Goal: Task Accomplishment & Management: Manage account settings

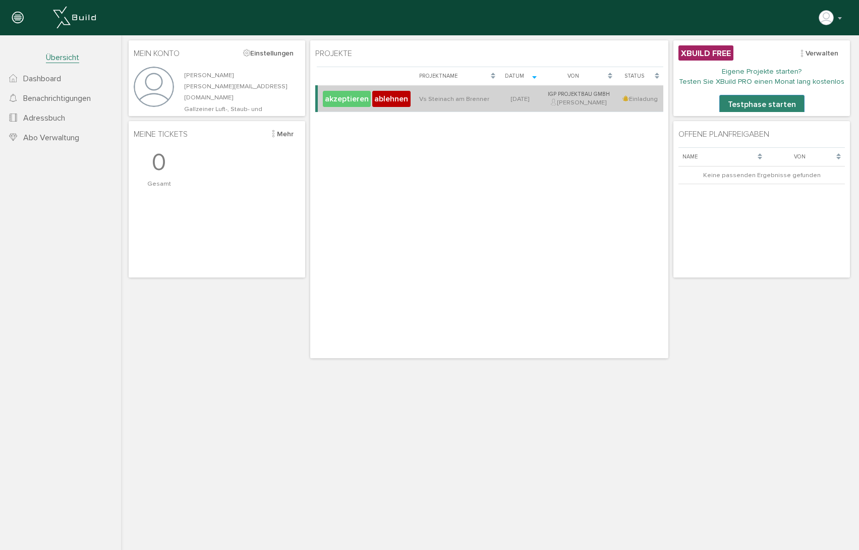
click at [336, 99] on button "akzeptieren" at bounding box center [347, 99] width 48 height 16
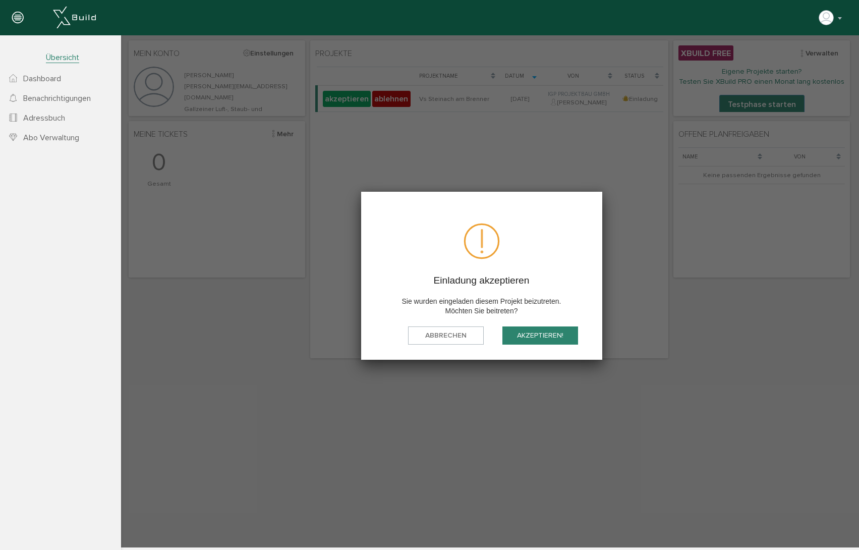
click at [546, 333] on button "akzeptieren!" at bounding box center [540, 335] width 76 height 19
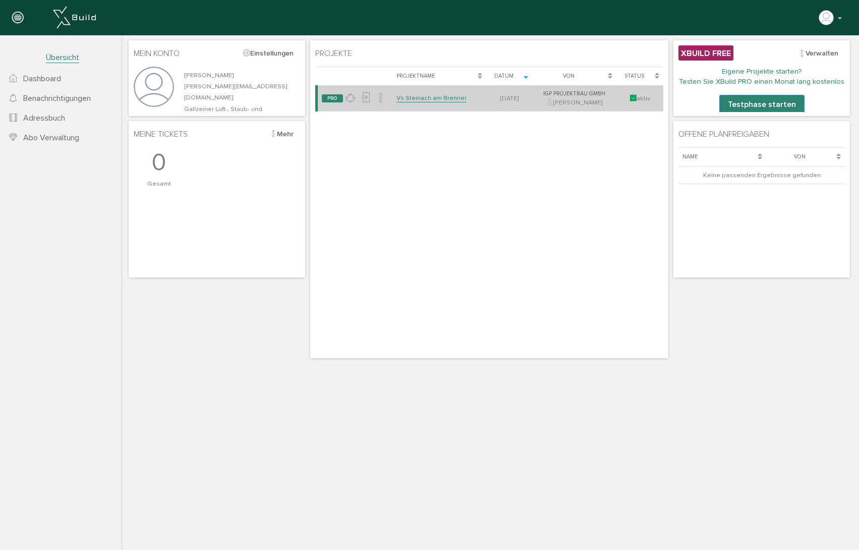
click at [425, 99] on link "Vs Steinach am Brenner" at bounding box center [432, 98] width 70 height 9
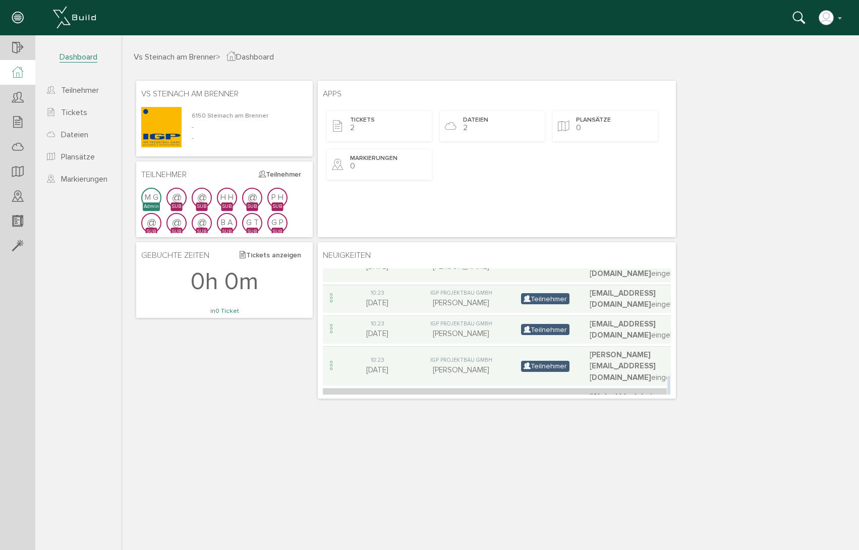
click at [555, 403] on div "Mangel" at bounding box center [545, 408] width 36 height 11
click at [334, 401] on icon at bounding box center [331, 408] width 12 height 14
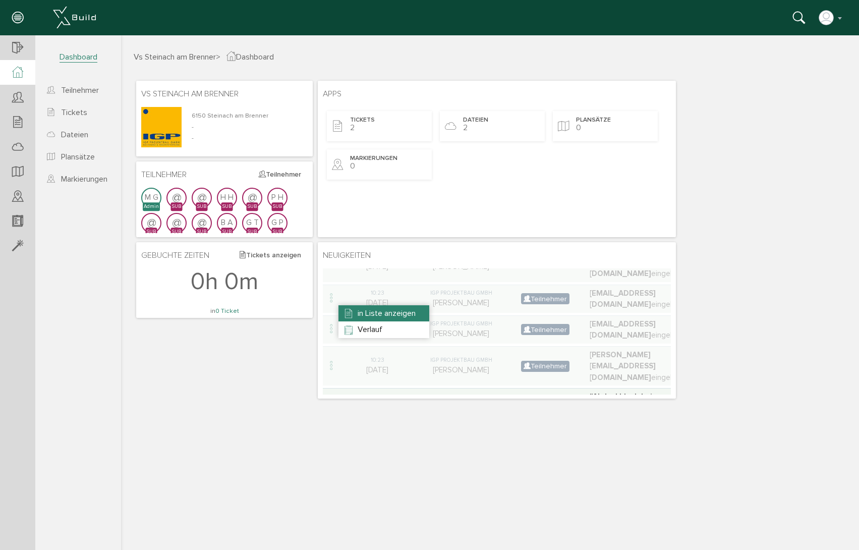
click at [381, 312] on span "in Liste anzeigen" at bounding box center [387, 313] width 58 height 10
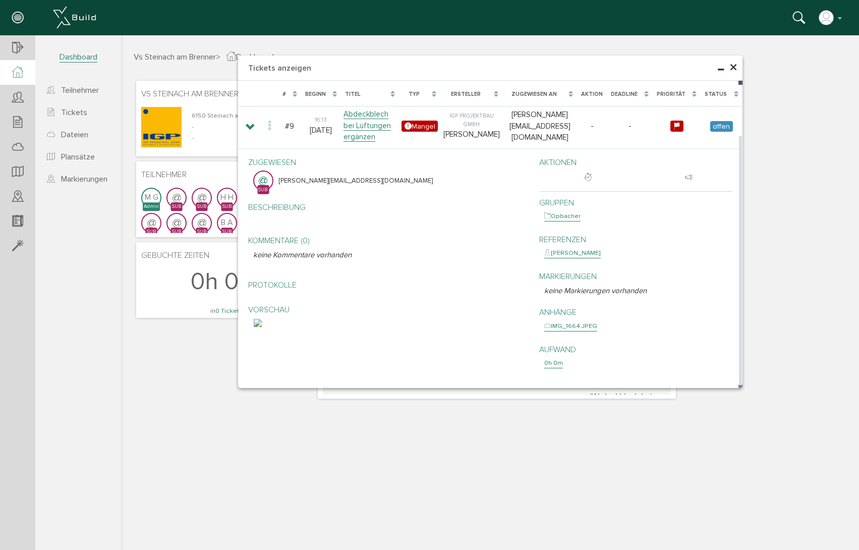
click at [262, 327] on img at bounding box center [258, 323] width 8 height 8
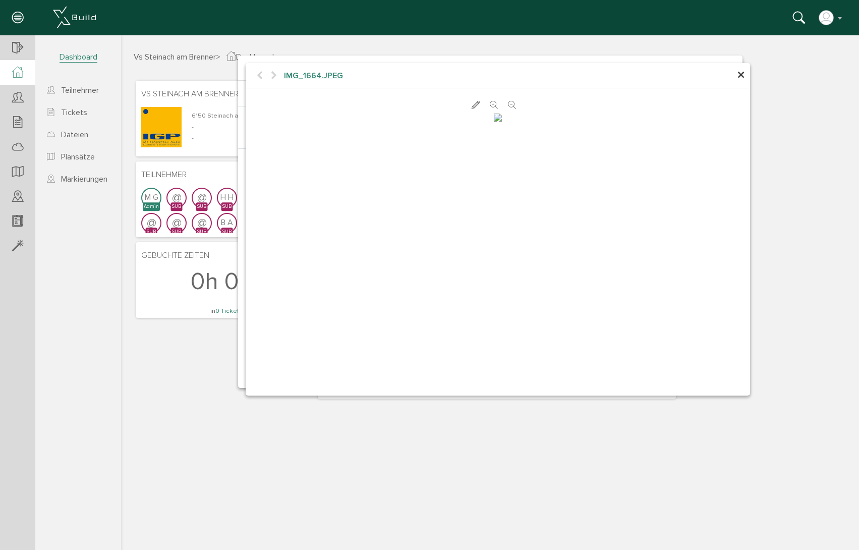
click at [740, 77] on span "×" at bounding box center [741, 76] width 8 height 20
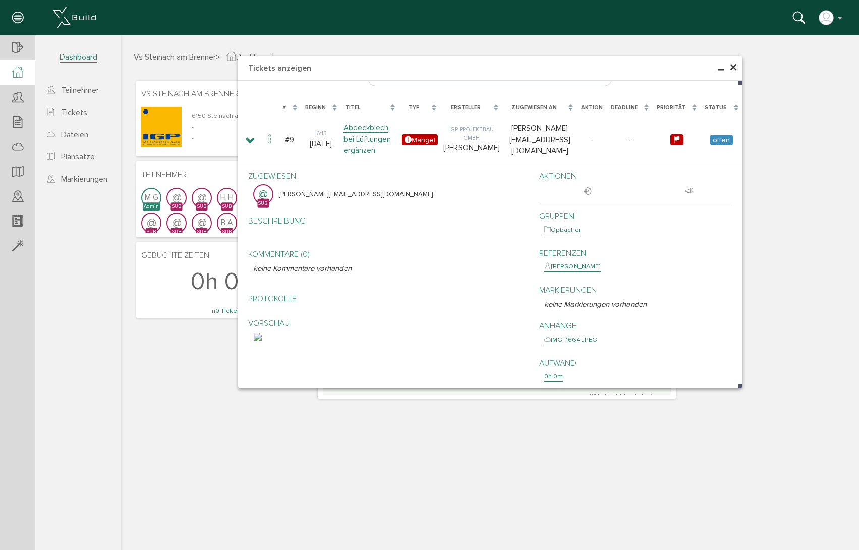
drag, startPoint x: 733, startPoint y: 66, endPoint x: 715, endPoint y: 65, distance: 17.2
click at [733, 66] on span "×" at bounding box center [734, 68] width 8 height 20
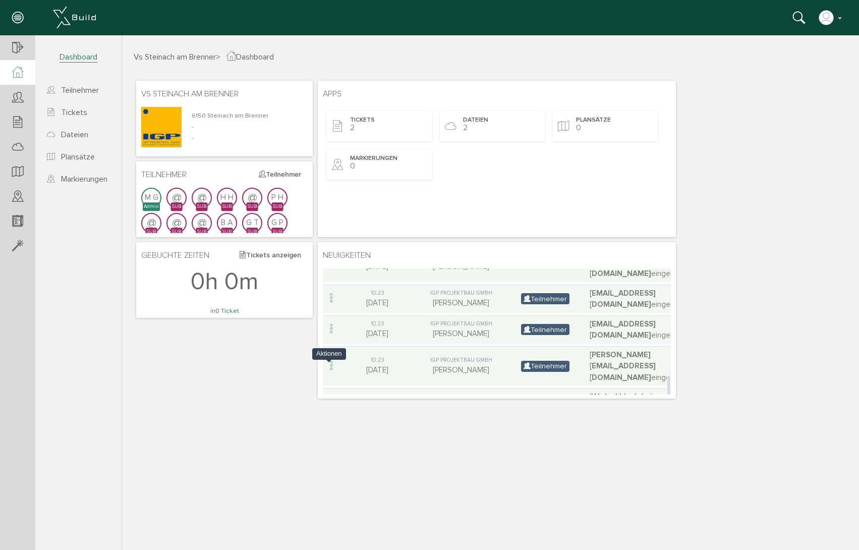
click at [331, 464] on icon at bounding box center [331, 471] width 12 height 14
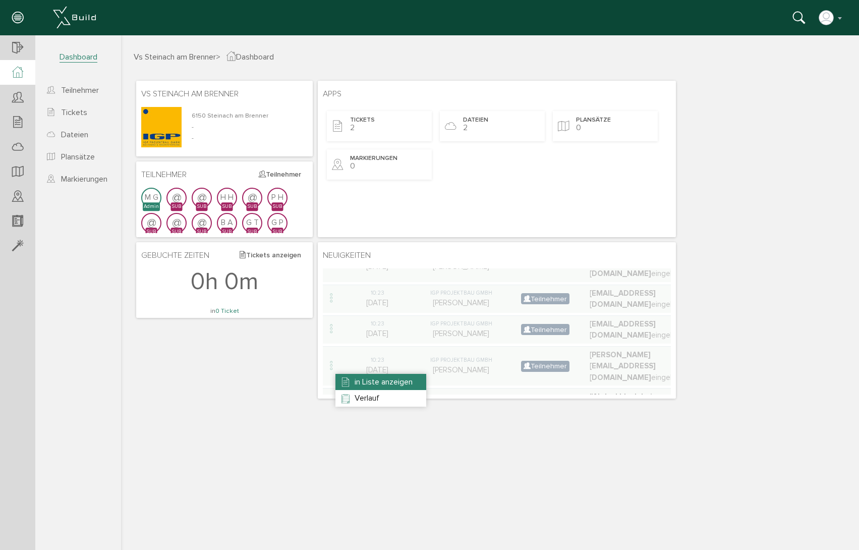
click at [377, 383] on span "in Liste anzeigen" at bounding box center [384, 382] width 58 height 10
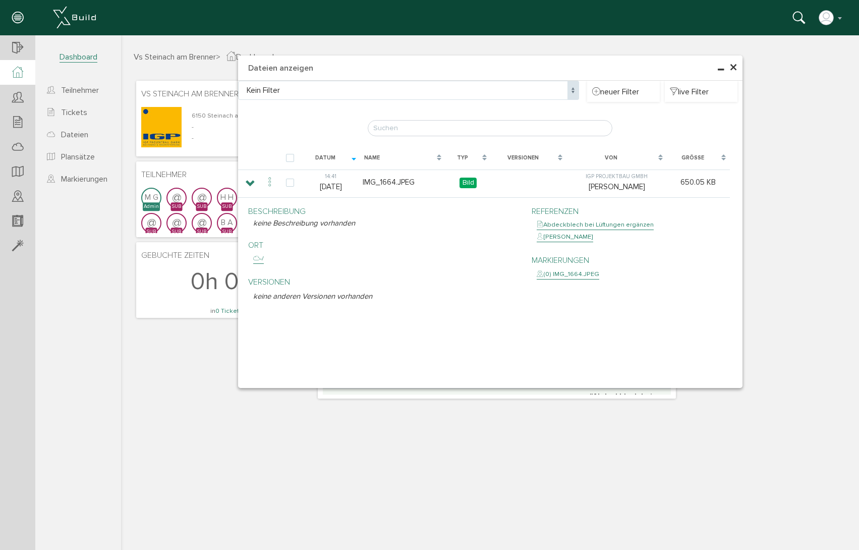
click at [738, 64] on h4 "Dateien anzeigen" at bounding box center [490, 67] width 505 height 25
click at [734, 69] on span "×" at bounding box center [734, 68] width 8 height 20
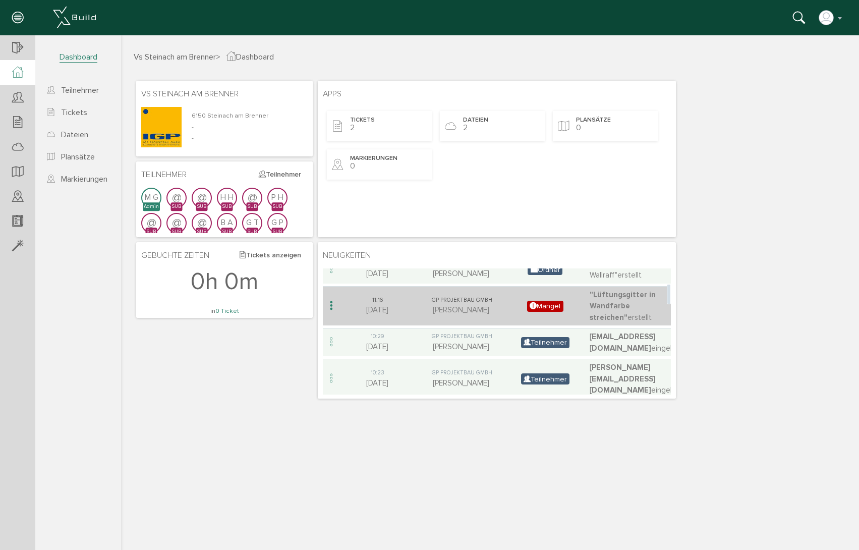
click at [608, 294] on span ""Lüftungsgitter in Wandfarbe streichen"" at bounding box center [623, 306] width 66 height 32
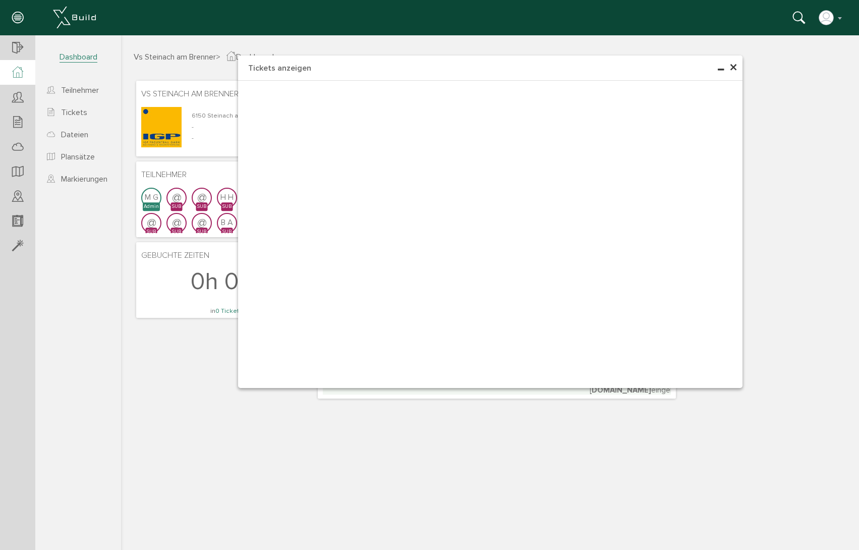
type input "Lüftungsgitter in Wandfarbe streichen"
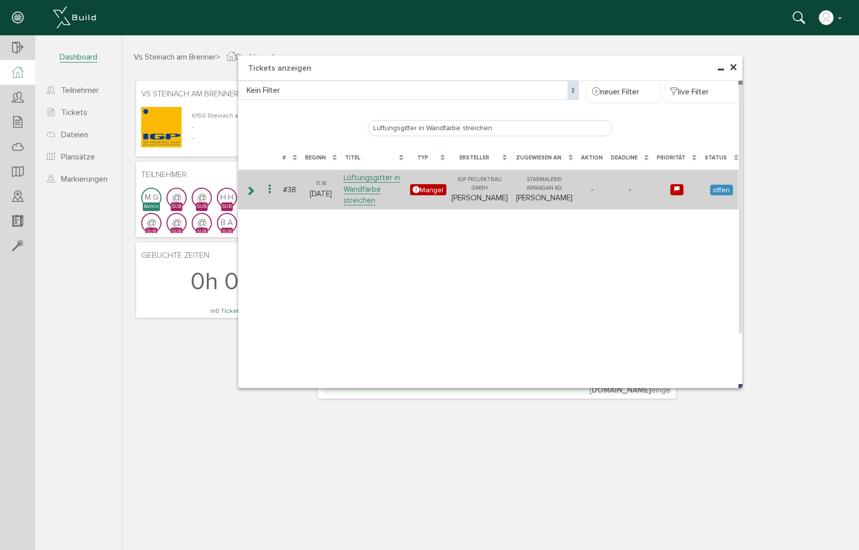
click at [268, 187] on icon at bounding box center [270, 190] width 12 height 14
click at [272, 191] on icon at bounding box center [270, 190] width 12 height 14
click at [370, 197] on link "Lüftungsgitter in Wandfarbe streichen" at bounding box center [372, 189] width 57 height 32
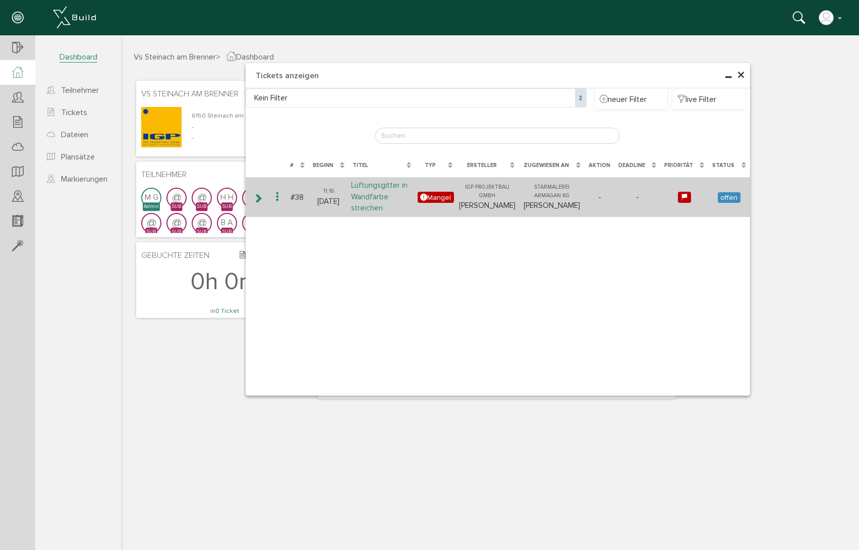
click at [385, 196] on link "Lüftungsgitter in Wandfarbe streichen" at bounding box center [379, 197] width 57 height 32
click at [733, 201] on span "offen" at bounding box center [729, 197] width 23 height 11
click at [274, 195] on icon at bounding box center [277, 197] width 12 height 14
click at [385, 206] on link "Lüftungsgitter in Wandfarbe streichen" at bounding box center [379, 197] width 57 height 32
click at [454, 193] on td "Mangel" at bounding box center [435, 197] width 41 height 40
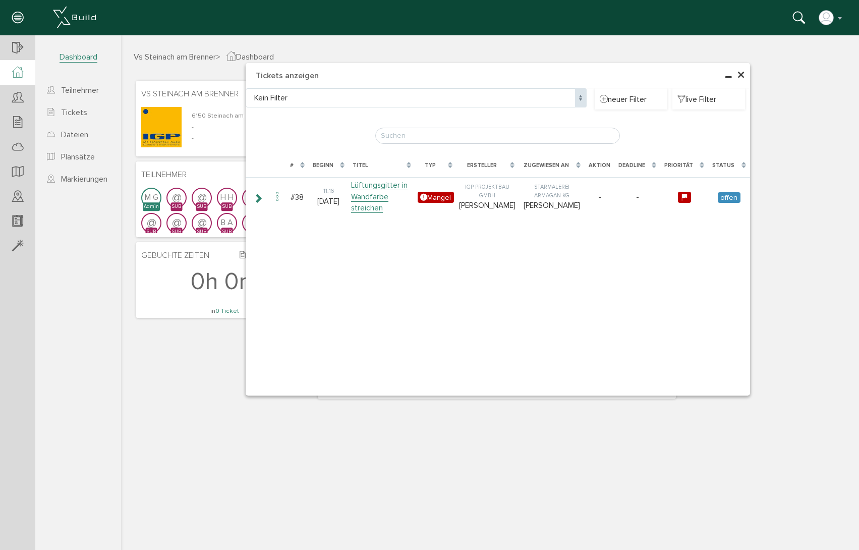
click at [746, 74] on h4 "Tickets anzeigen" at bounding box center [498, 75] width 505 height 25
click at [742, 72] on span "×" at bounding box center [741, 76] width 8 height 20
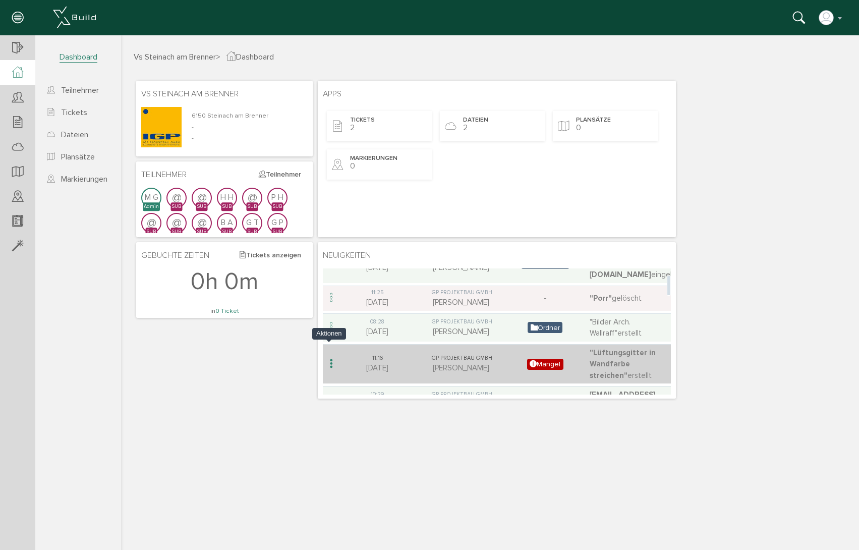
click at [329, 357] on icon at bounding box center [331, 364] width 12 height 14
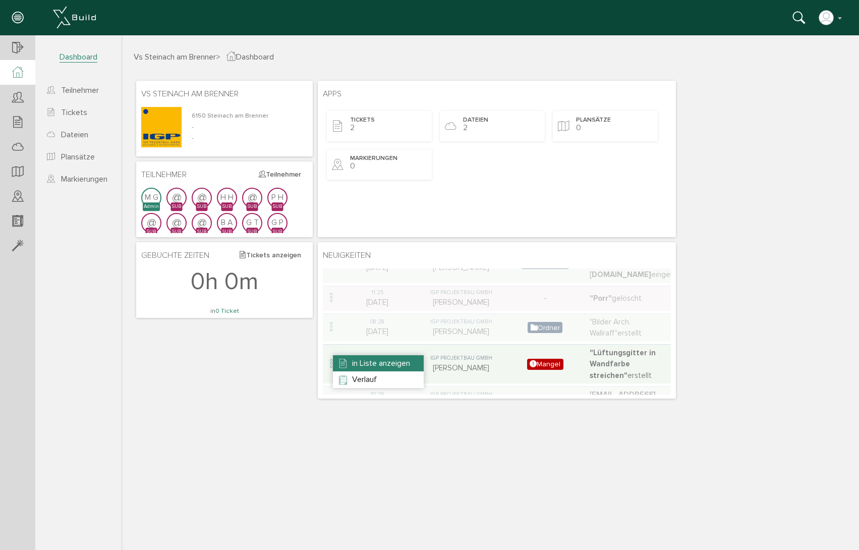
click at [386, 365] on span "in Liste anzeigen" at bounding box center [381, 363] width 58 height 10
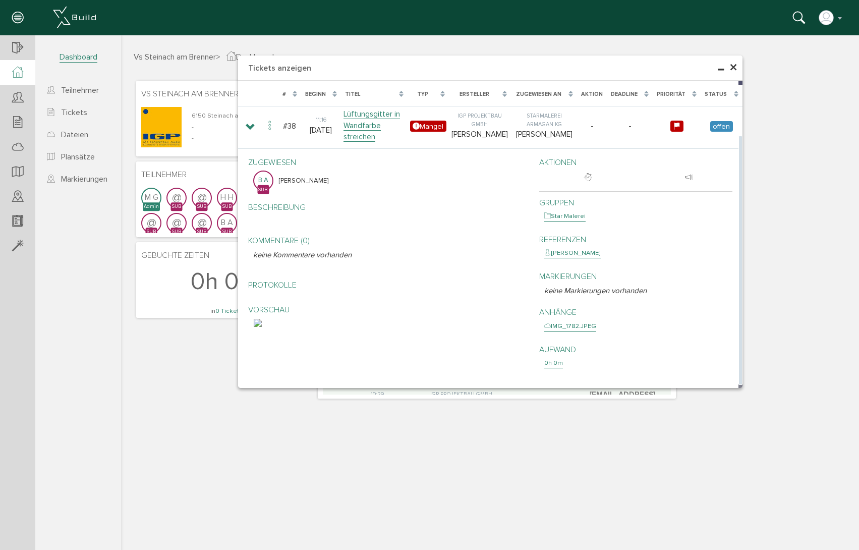
click at [262, 327] on img at bounding box center [258, 323] width 8 height 8
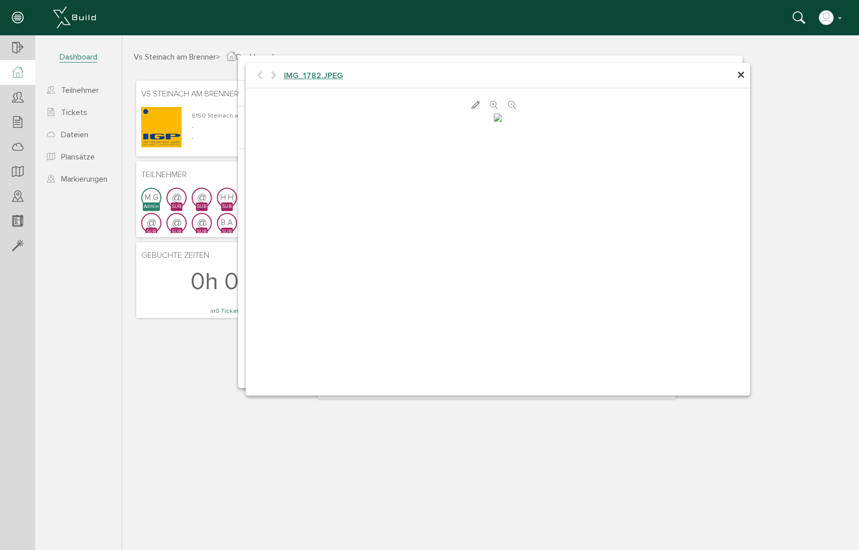
click at [742, 77] on span "×" at bounding box center [741, 76] width 8 height 20
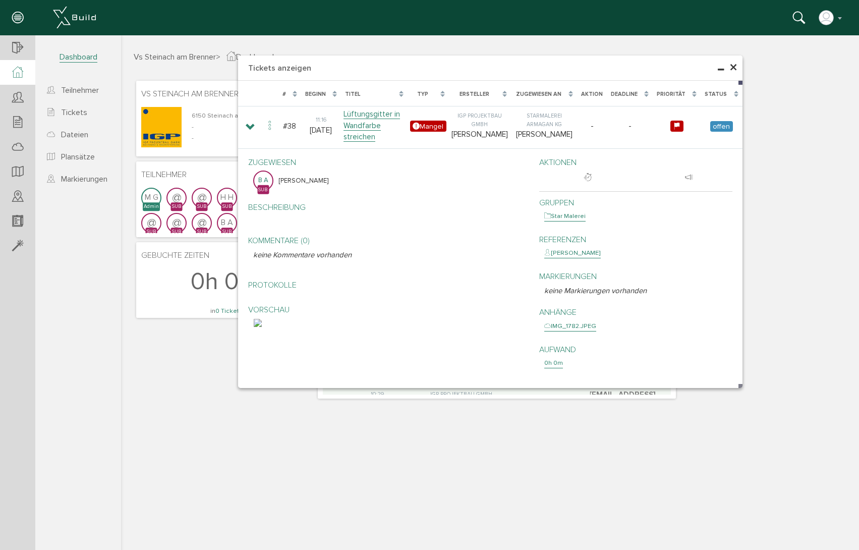
click at [731, 65] on span "×" at bounding box center [734, 68] width 8 height 20
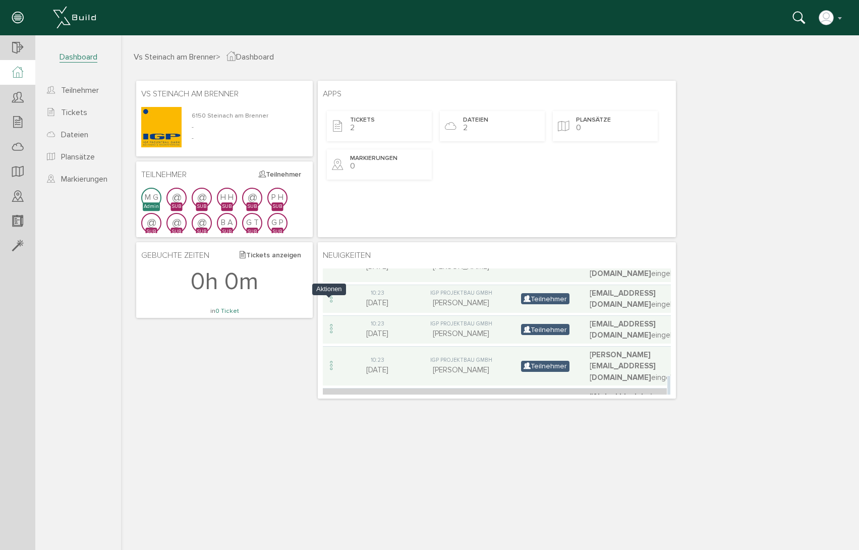
click at [331, 401] on icon at bounding box center [331, 408] width 12 height 14
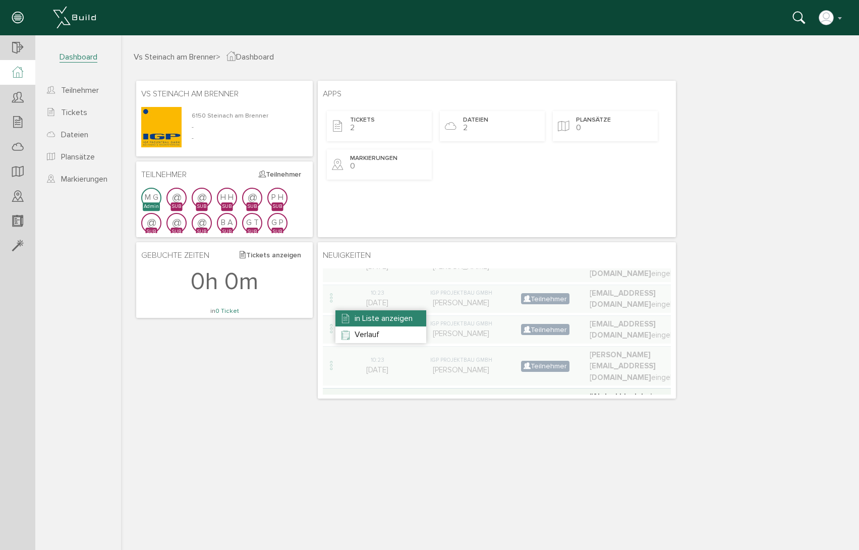
click at [363, 317] on span "in Liste anzeigen" at bounding box center [384, 318] width 58 height 10
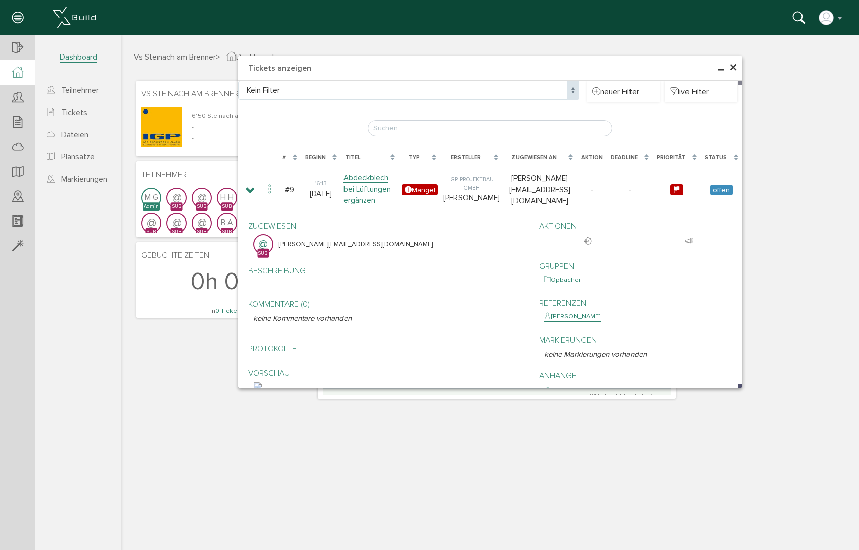
click at [734, 64] on span "×" at bounding box center [734, 68] width 8 height 20
